Goal: Find specific fact: Find specific page/section

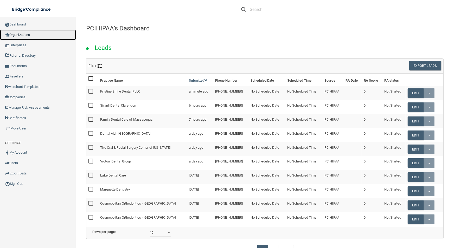
click at [25, 37] on link "Organizations" at bounding box center [38, 35] width 76 height 10
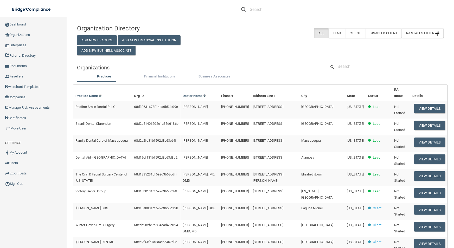
click at [381, 68] on input "text" at bounding box center [387, 67] width 99 height 10
paste input "[PERSON_NAME][EMAIL_ADDRESS][PERSON_NAME][DOMAIN_NAME]"
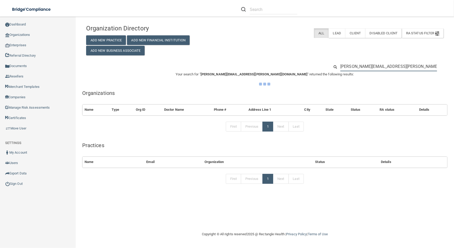
type input "[PERSON_NAME][EMAIL_ADDRESS][PERSON_NAME][DOMAIN_NAME]"
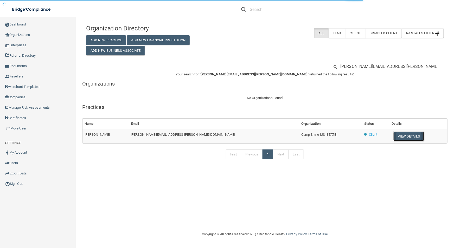
click at [393, 136] on button "View Details" at bounding box center [408, 137] width 31 height 10
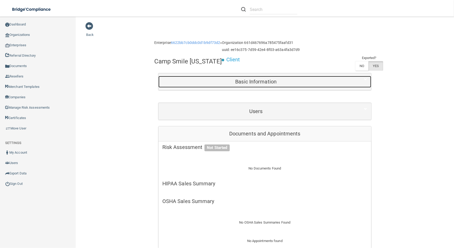
click at [261, 84] on h5 "Basic Information" at bounding box center [255, 82] width 187 height 6
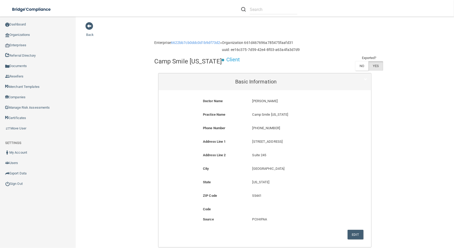
click at [260, 132] on div "[PHONE_NUMBER] [PHONE_NUMBER]" at bounding box center [297, 130] width 99 height 10
click at [260, 131] on div "[PHONE_NUMBER] [PHONE_NUMBER]" at bounding box center [297, 130] width 99 height 10
copy form "[PHONE_NUMBER]"
